Goal: Transaction & Acquisition: Book appointment/travel/reservation

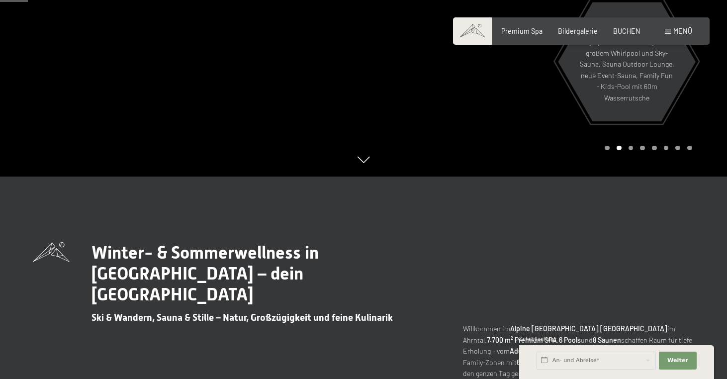
click at [634, 36] on div "Buchen Anfragen Premium Spa Bildergalerie BUCHEN Menü DE IT EN Gutschein Bilder…" at bounding box center [581, 31] width 221 height 10
click at [628, 34] on div "BUCHEN" at bounding box center [626, 30] width 27 height 10
click at [623, 33] on span "BUCHEN" at bounding box center [626, 29] width 27 height 8
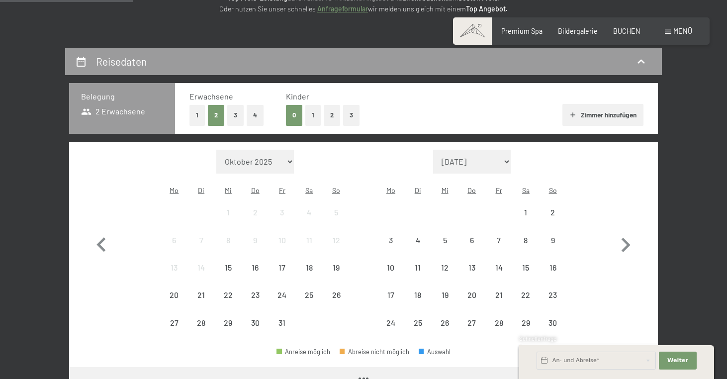
scroll to position [171, 0]
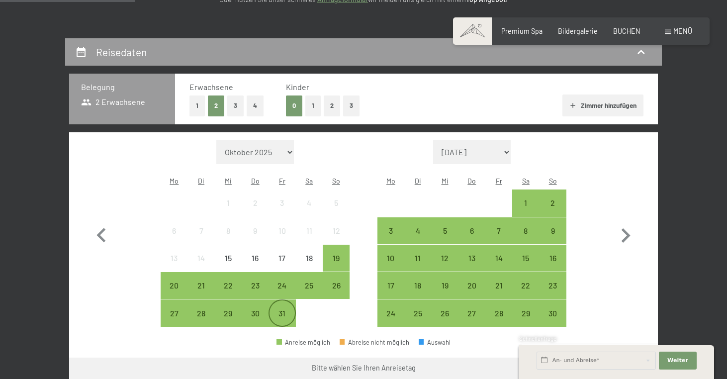
click at [276, 309] on div "31" at bounding box center [282, 321] width 25 height 25
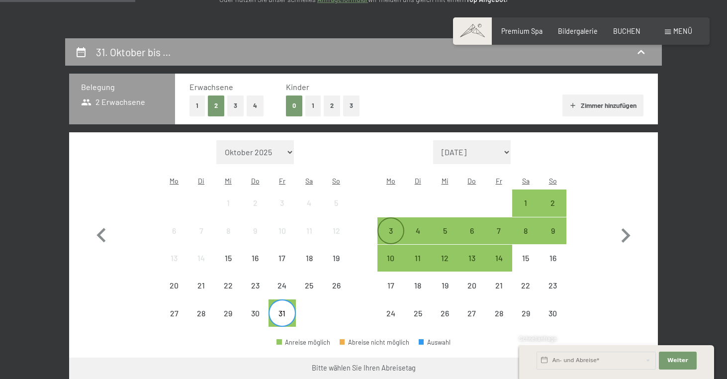
click at [385, 227] on div "3" at bounding box center [390, 239] width 25 height 25
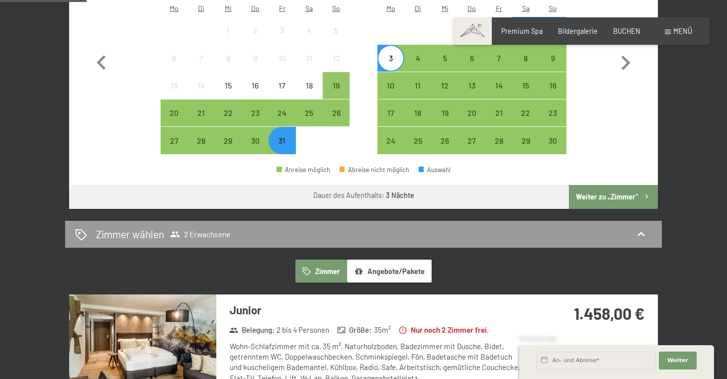
click at [628, 185] on button "Weiter zu „Zimmer“" at bounding box center [613, 197] width 89 height 24
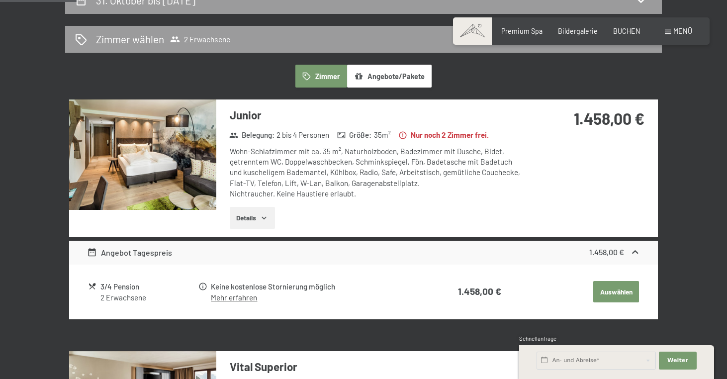
scroll to position [218, 0]
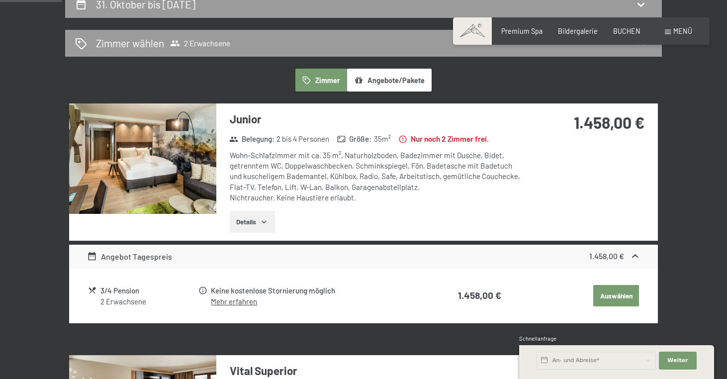
click at [579, 195] on div "Junior Belegung : 2 bis 4 Personen Größe : 35 m² Nur noch 2 Zimmer frei. Wohn-S…" at bounding box center [363, 171] width 589 height 137
click at [114, 296] on div "2 Erwachsene" at bounding box center [148, 301] width 97 height 10
click at [245, 212] on button "Details" at bounding box center [252, 222] width 45 height 22
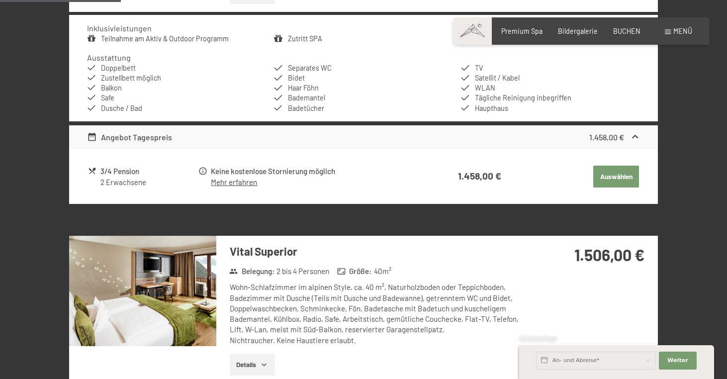
scroll to position [448, 0]
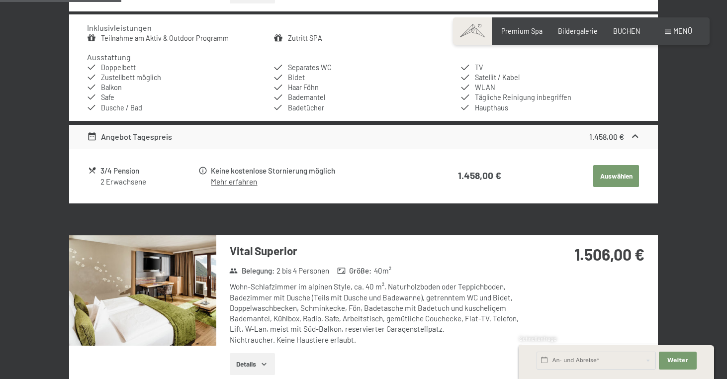
click at [232, 177] on link "Mehr erfahren" at bounding box center [234, 181] width 46 height 9
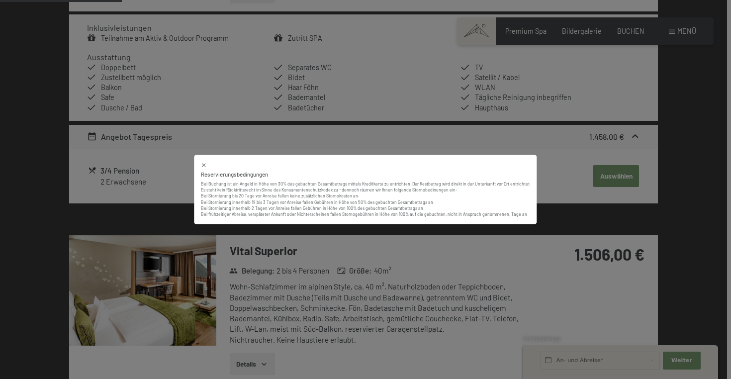
click at [207, 165] on icon at bounding box center [204, 165] width 6 height 6
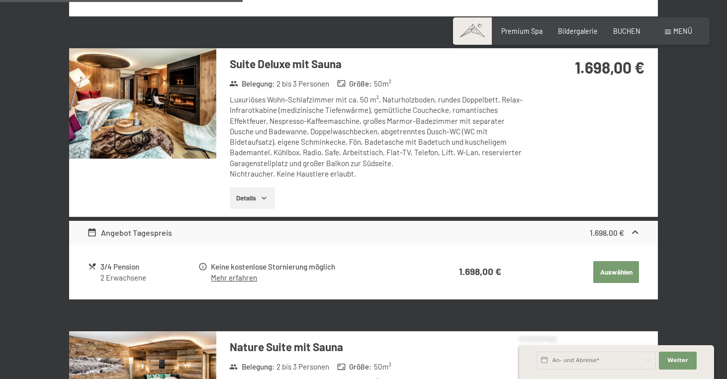
scroll to position [897, 0]
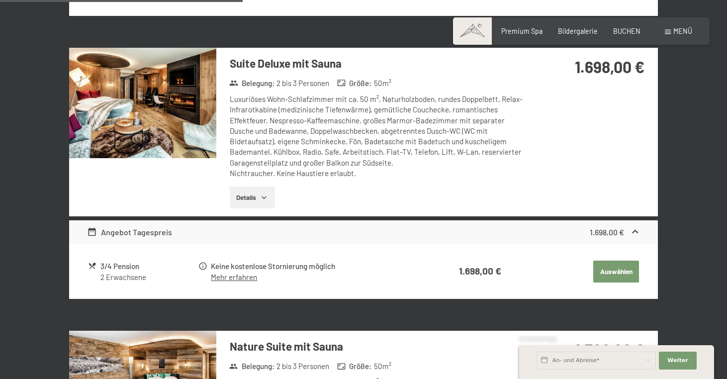
click at [183, 108] on img at bounding box center [142, 103] width 147 height 110
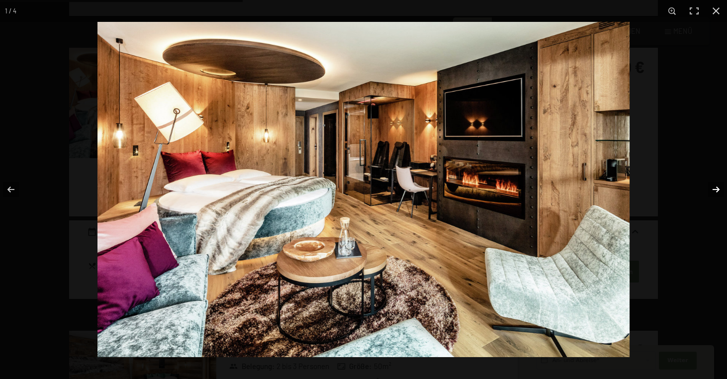
click at [722, 188] on button "button" at bounding box center [709, 190] width 35 height 50
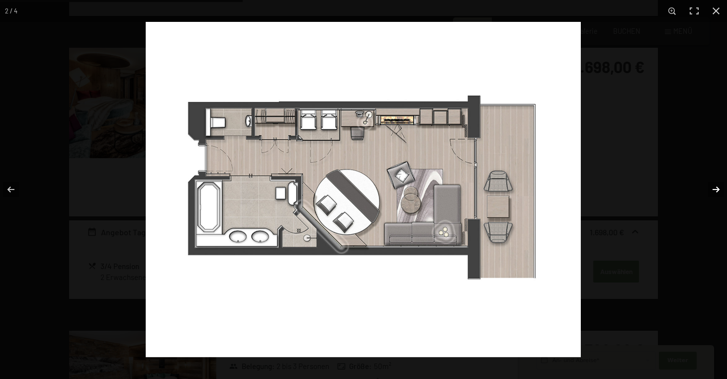
click at [722, 188] on button "button" at bounding box center [709, 190] width 35 height 50
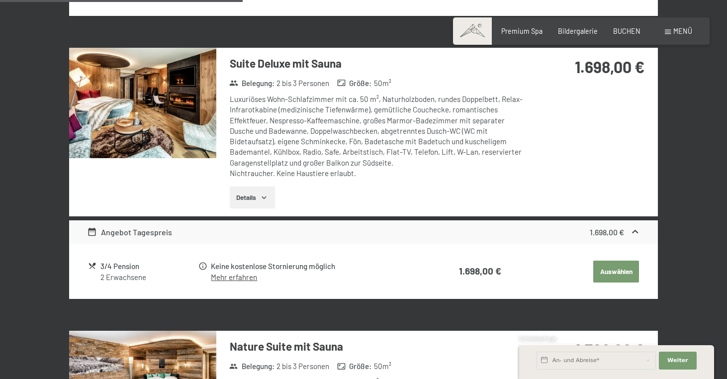
click at [0, 0] on button "button" at bounding box center [0, 0] width 0 height 0
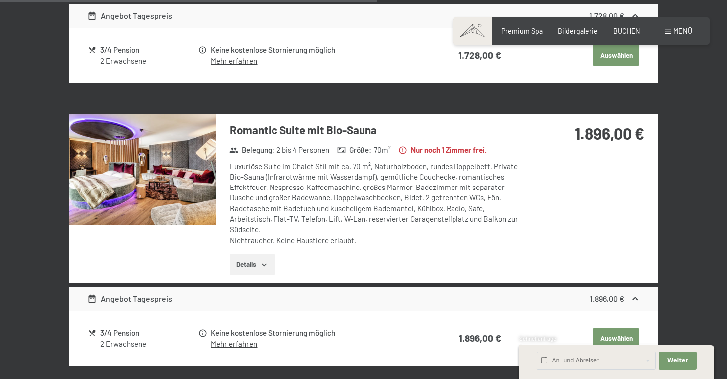
scroll to position [1398, 0]
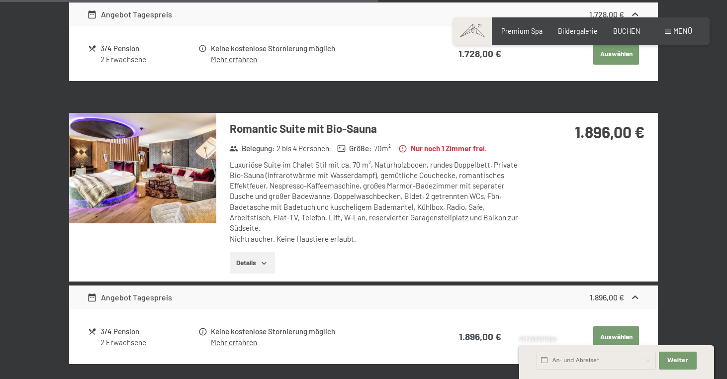
click at [168, 164] on img at bounding box center [142, 168] width 147 height 110
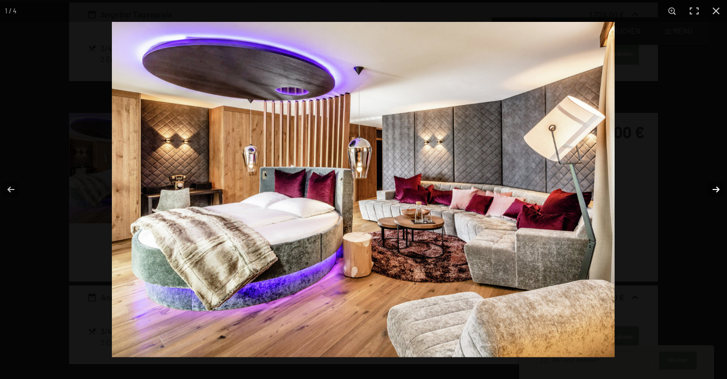
click at [715, 188] on button "button" at bounding box center [709, 190] width 35 height 50
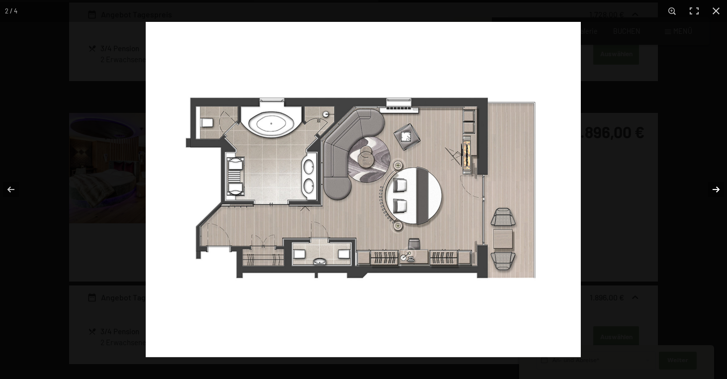
click at [715, 188] on button "button" at bounding box center [709, 190] width 35 height 50
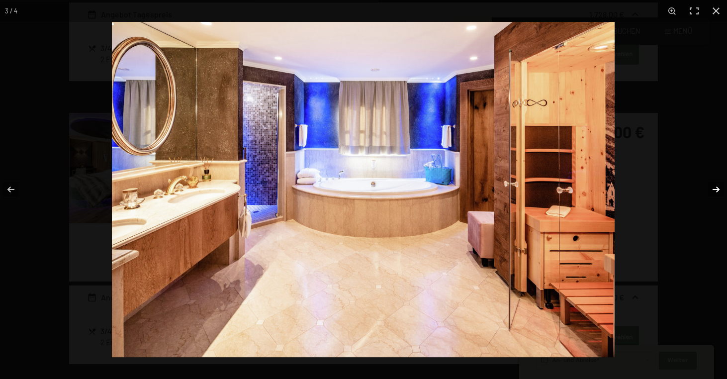
click at [715, 188] on button "button" at bounding box center [709, 190] width 35 height 50
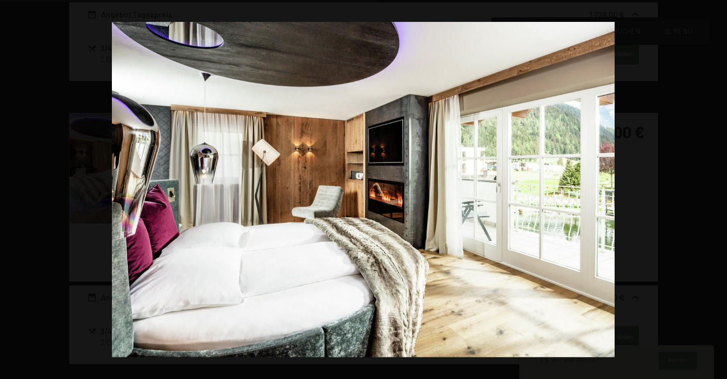
click at [715, 188] on button "button" at bounding box center [709, 190] width 35 height 50
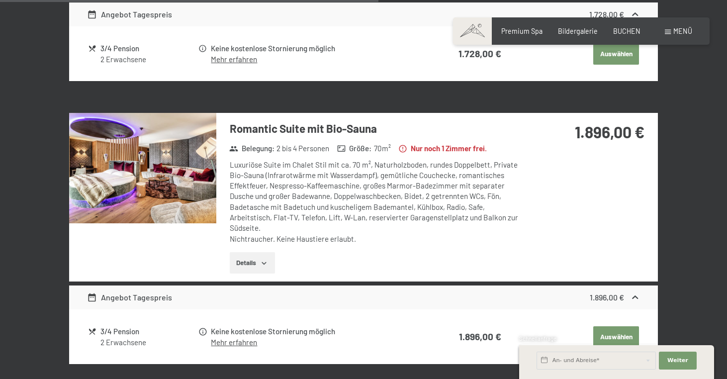
click at [0, 0] on button "button" at bounding box center [0, 0] width 0 height 0
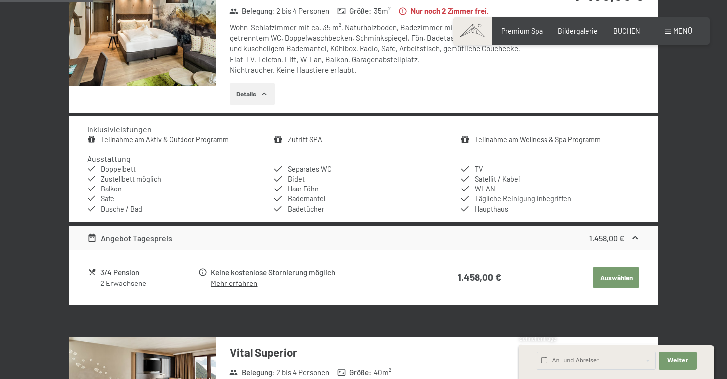
click at [604, 279] on button "Auswählen" at bounding box center [616, 278] width 46 height 22
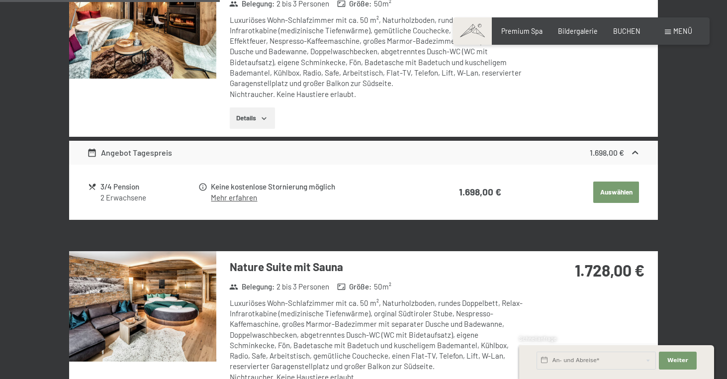
scroll to position [976, 0]
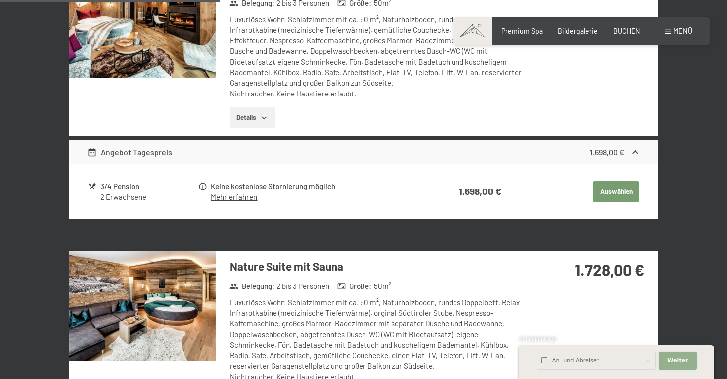
click at [671, 365] on button "Weiter Adressfelder ausblenden" at bounding box center [678, 361] width 38 height 18
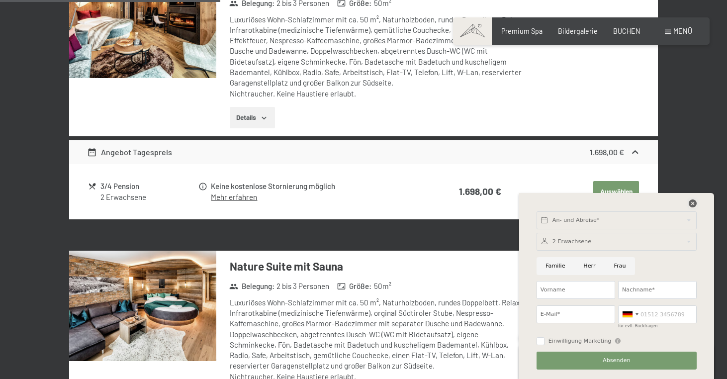
click at [691, 207] on icon at bounding box center [693, 203] width 8 height 8
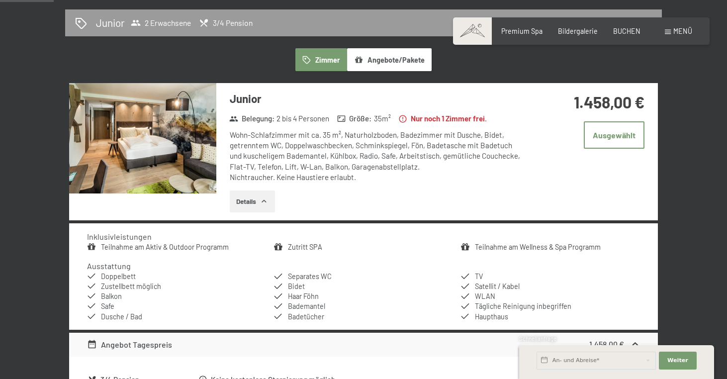
scroll to position [240, 0]
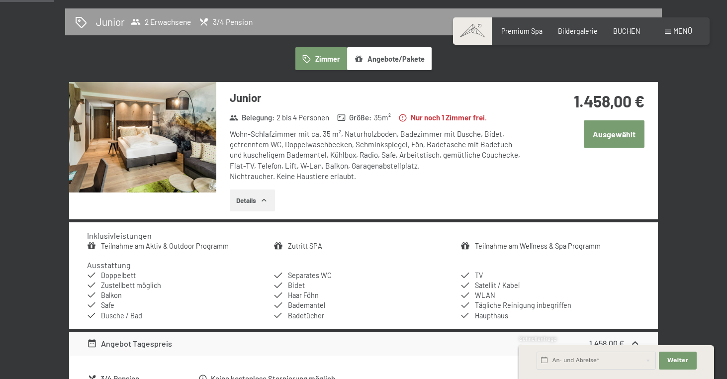
click at [618, 135] on button "Ausgewählt" at bounding box center [614, 133] width 61 height 27
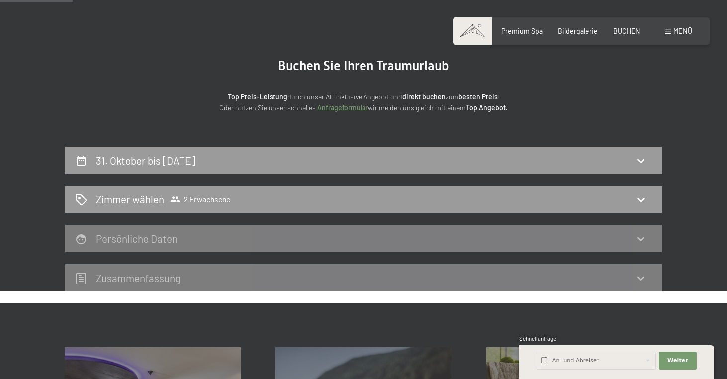
scroll to position [65, 0]
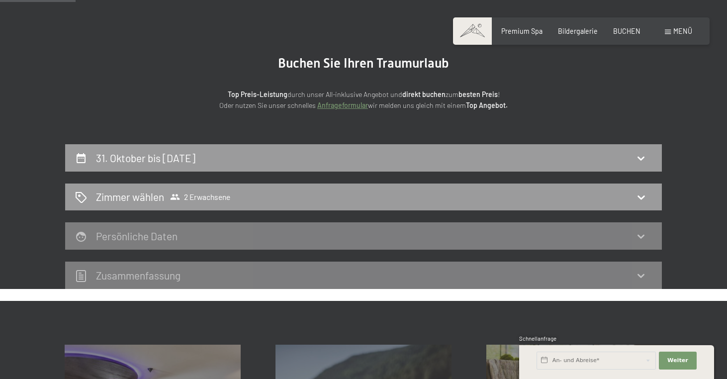
click at [624, 235] on div "Persönliche Daten" at bounding box center [363, 236] width 577 height 14
click at [647, 237] on icon at bounding box center [641, 236] width 12 height 12
click at [627, 184] on div "Zimmer wählen 2 Erwachsene" at bounding box center [363, 197] width 597 height 27
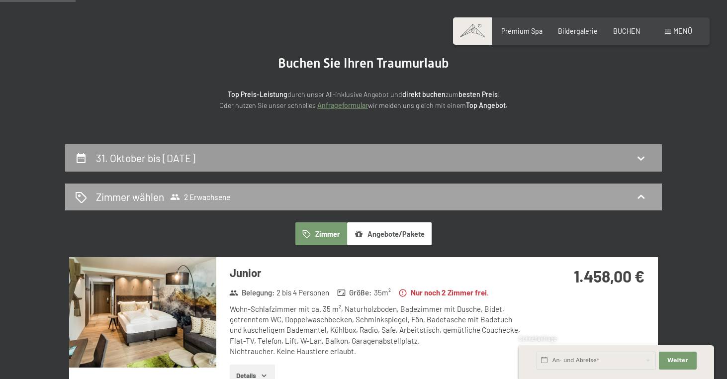
scroll to position [208, 0]
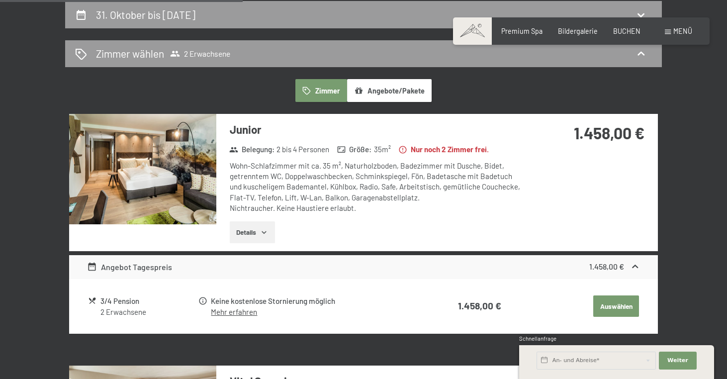
click at [622, 302] on button "Auswählen" at bounding box center [616, 306] width 46 height 22
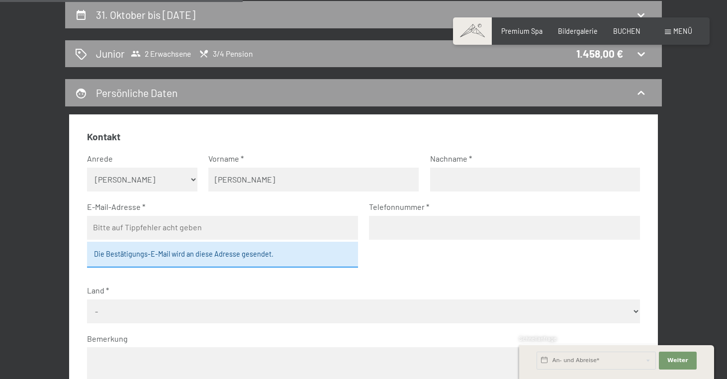
type input "Sandra"
select select "f"
type input "Fleißner"
type input "sfleissner1804@gmail.com"
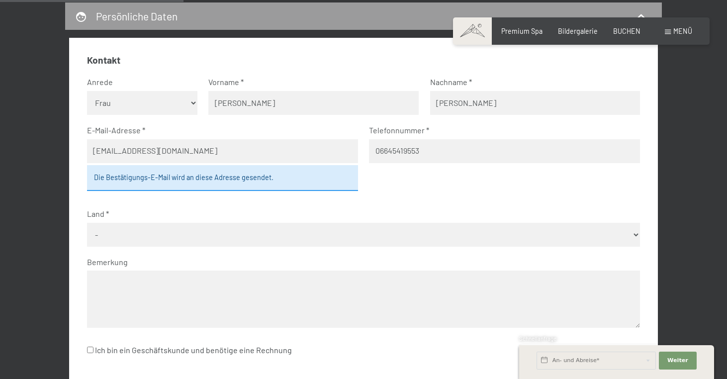
click at [420, 194] on fieldset "Kontakt Anrede Keine Angabe Frau Herr Vorname Sandra Nachname Fleißner E-Mail-A…" at bounding box center [364, 212] width 554 height 316
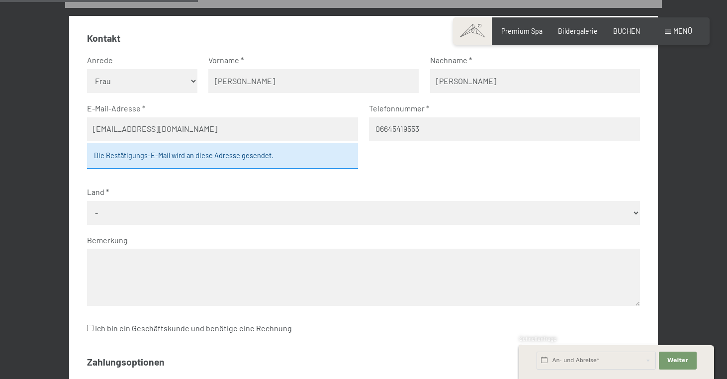
click at [380, 125] on input "06645419553" at bounding box center [504, 129] width 271 height 24
type input "00436645419553"
select select "AUT"
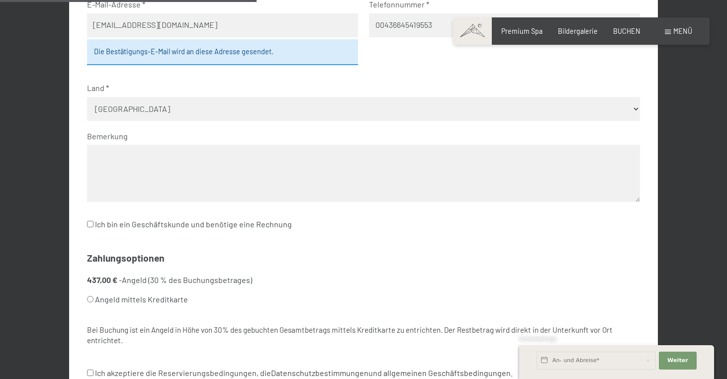
scroll to position [414, 0]
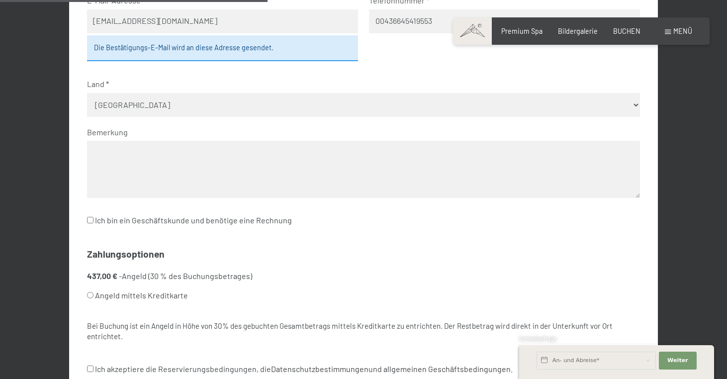
click at [145, 211] on label "Ich bin ein Geschäftskunde und benötige eine Rechnung" at bounding box center [189, 220] width 205 height 19
click at [94, 217] on input "Ich bin ein Geschäftskunde und benötige eine Rechnung" at bounding box center [90, 220] width 6 height 6
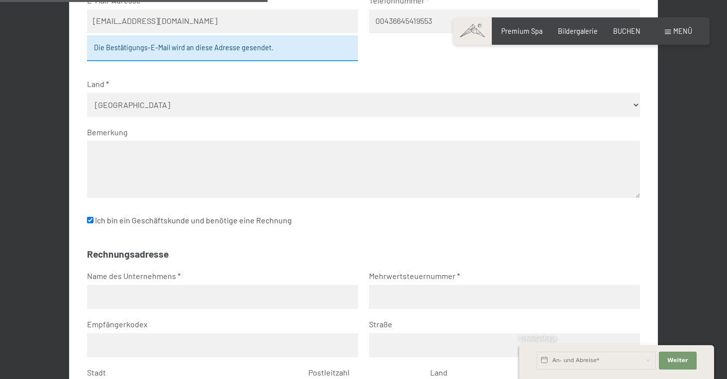
click at [145, 211] on label "Ich bin ein Geschäftskunde und benötige eine Rechnung" at bounding box center [189, 220] width 205 height 19
click at [94, 217] on input "Ich bin ein Geschäftskunde und benötige eine Rechnung" at bounding box center [90, 220] width 6 height 6
checkbox input "false"
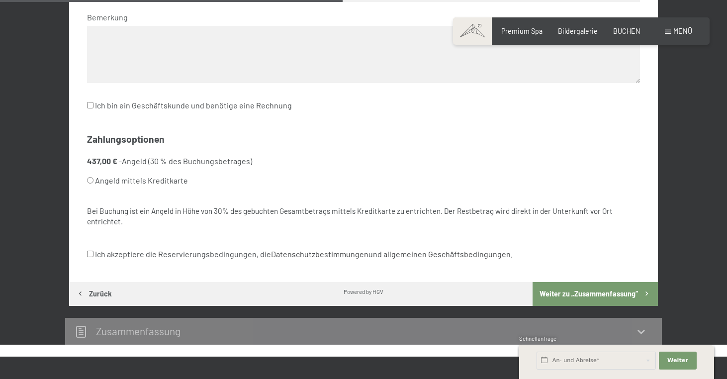
scroll to position [531, 0]
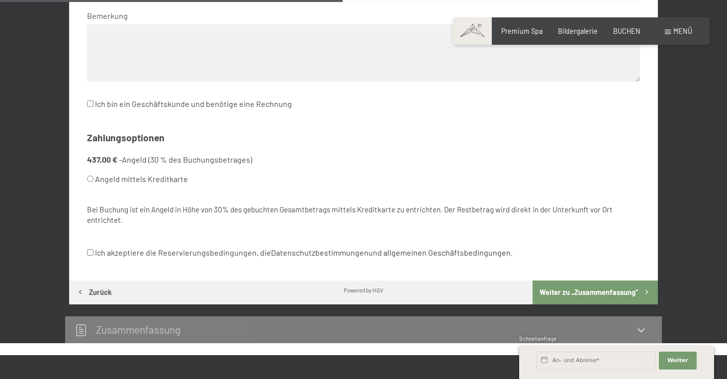
click at [160, 170] on label "Angeld mittels Kreditkarte" at bounding box center [352, 179] width 530 height 19
click at [94, 176] on input "Angeld mittels Kreditkarte" at bounding box center [90, 179] width 6 height 6
radio input "true"
click at [161, 243] on label "Ich akzeptiere die Reservierungsbedingungen, die Datenschutzbestimmungen und al…" at bounding box center [300, 252] width 426 height 19
click at [94, 249] on input "Ich akzeptiere die Reservierungsbedingungen, die Datenschutzbestimmungen und al…" at bounding box center [90, 252] width 6 height 6
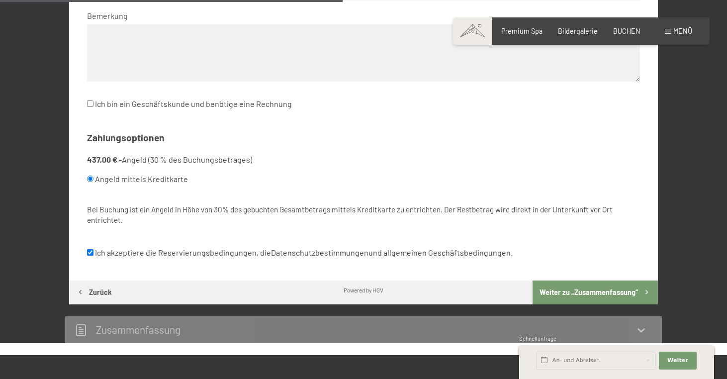
checkbox input "true"
click at [594, 281] on button "Weiter zu „Zusammen­fassung“" at bounding box center [595, 293] width 125 height 24
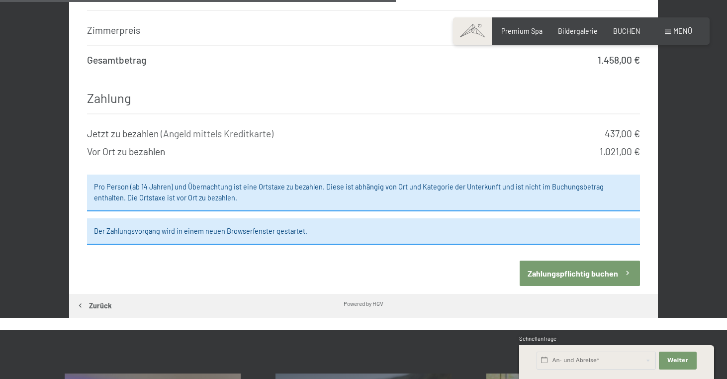
scroll to position [834, 0]
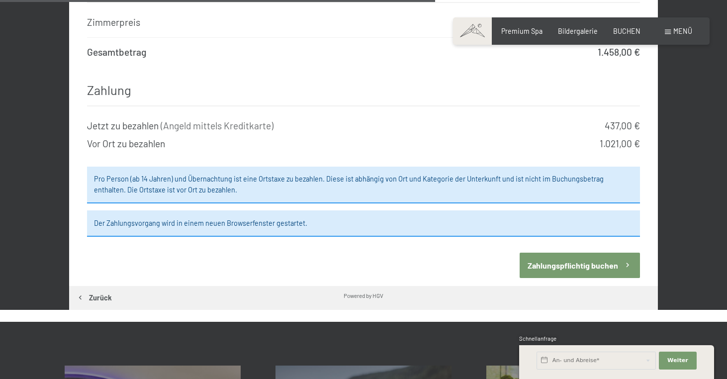
click at [582, 253] on button "Zahlungspflichtig buchen" at bounding box center [580, 265] width 120 height 25
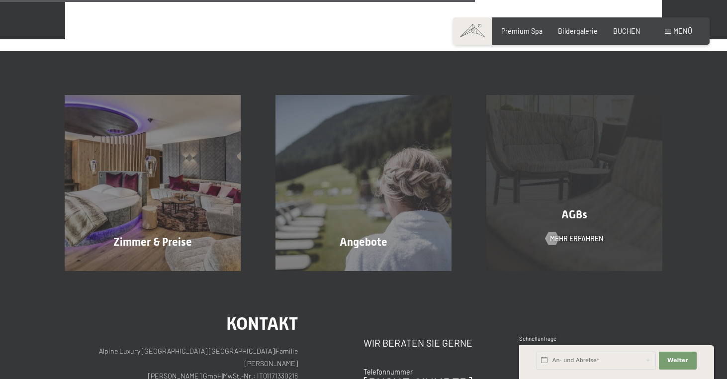
scroll to position [584, 0]
